Goal: Navigation & Orientation: Find specific page/section

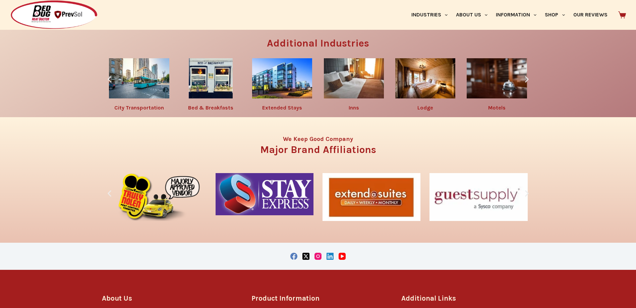
scroll to position [1200, 0]
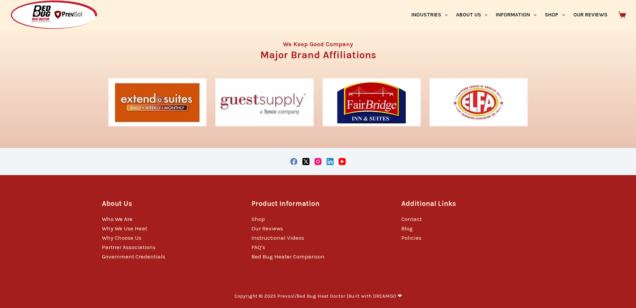
click at [122, 219] on link "Who We Are" at bounding box center [117, 219] width 30 height 7
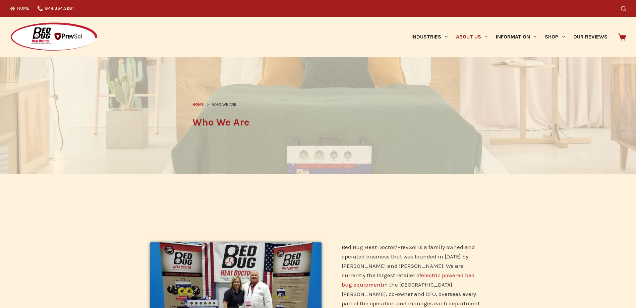
click at [18, 7] on link "Home" at bounding box center [21, 8] width 23 height 17
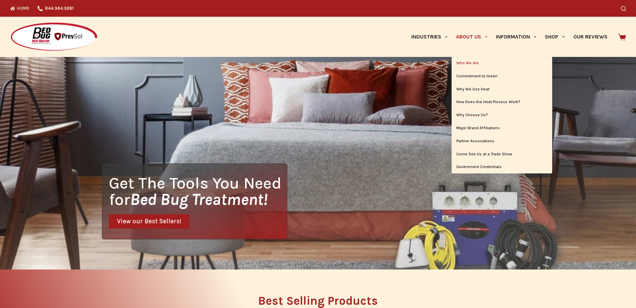
click at [469, 64] on link "Who We Are" at bounding box center [501, 63] width 101 height 13
